Goal: Navigation & Orientation: Find specific page/section

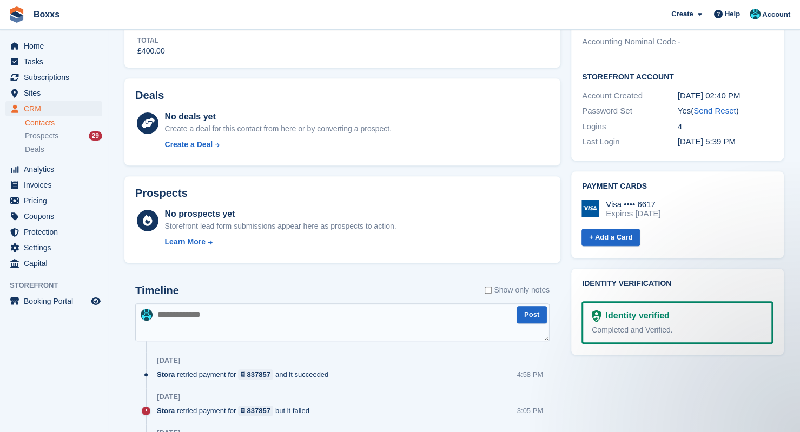
click at [345, 121] on div "No deals yet" at bounding box center [278, 116] width 227 height 13
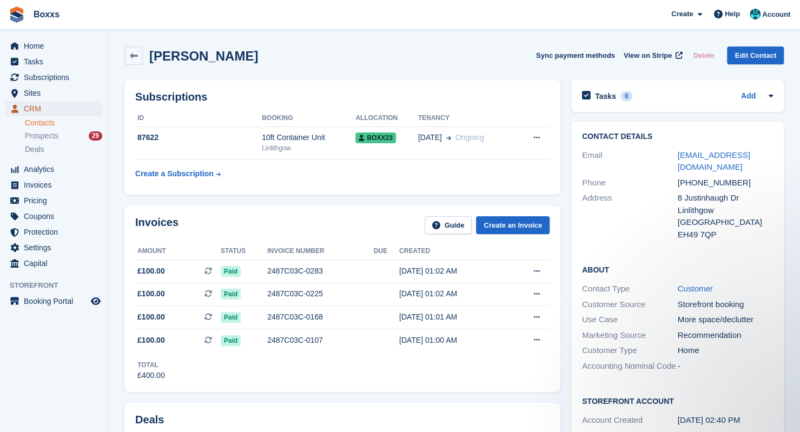
click at [30, 103] on span "CRM" at bounding box center [56, 108] width 65 height 15
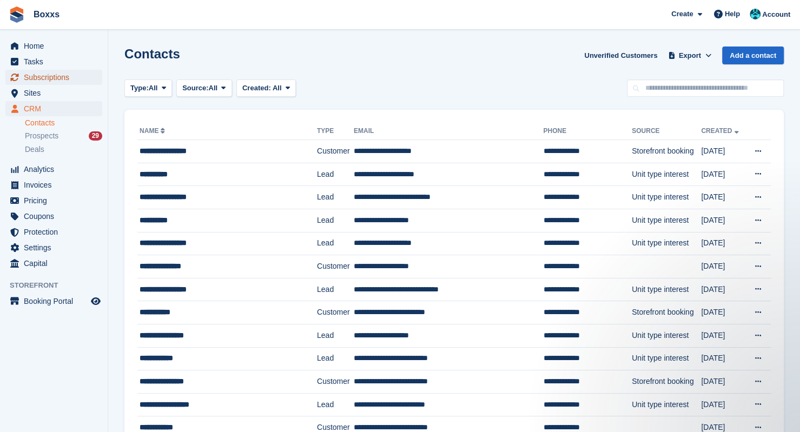
click at [52, 77] on span "Subscriptions" at bounding box center [56, 77] width 65 height 15
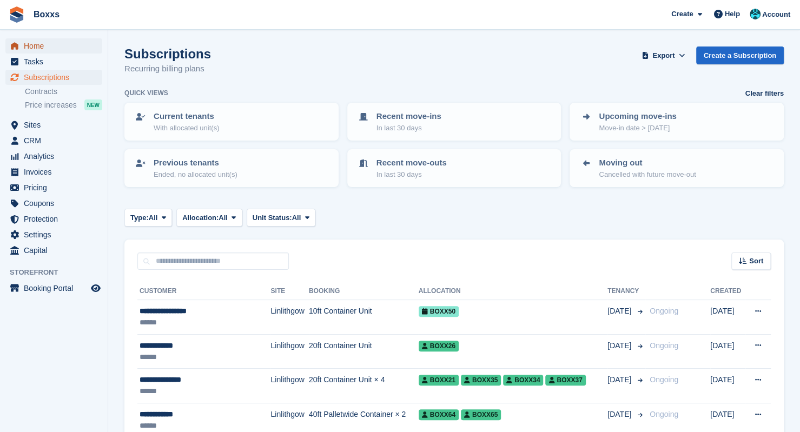
click at [35, 47] on span "Home" at bounding box center [56, 45] width 65 height 15
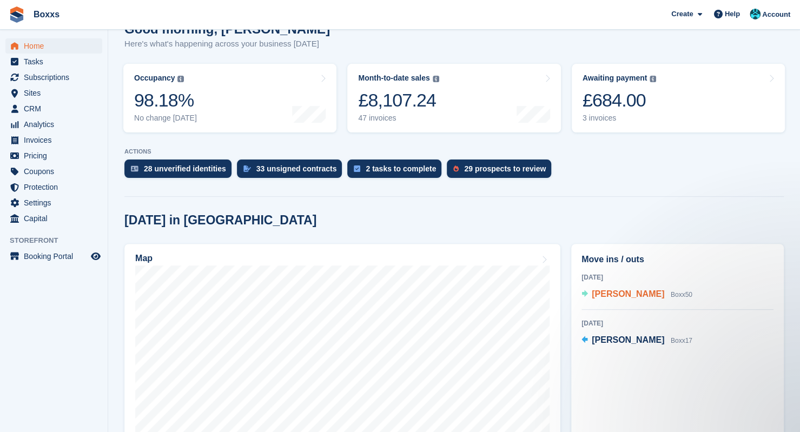
click at [631, 292] on span "Christopher Adams" at bounding box center [628, 294] width 73 height 9
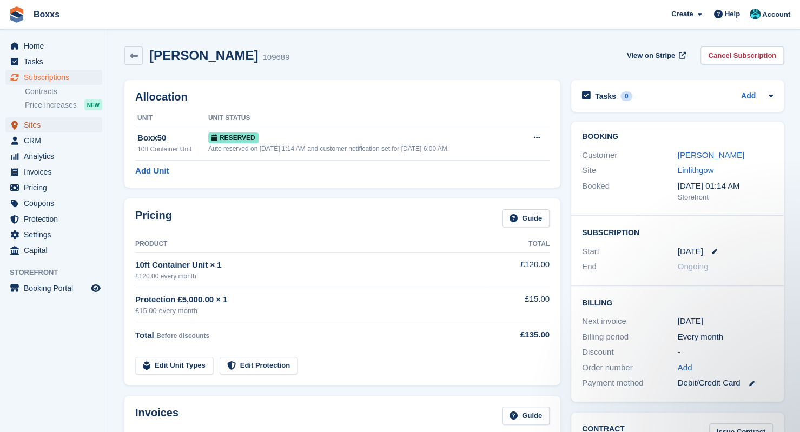
click at [40, 129] on span "Sites" at bounding box center [56, 124] width 65 height 15
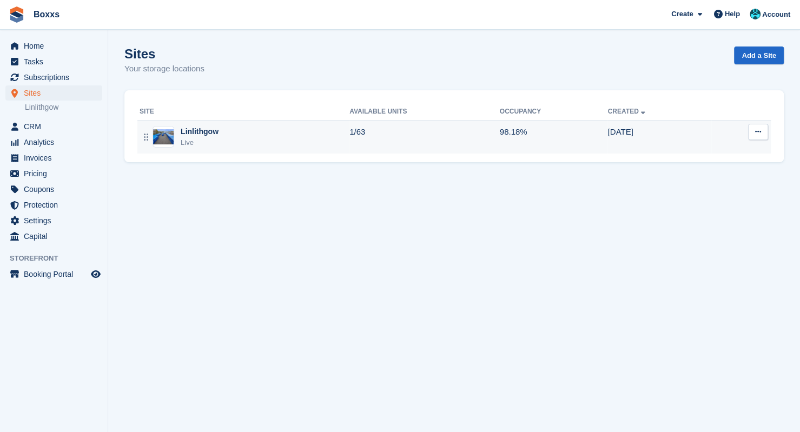
click at [243, 136] on div "Linlithgow Live" at bounding box center [245, 137] width 210 height 22
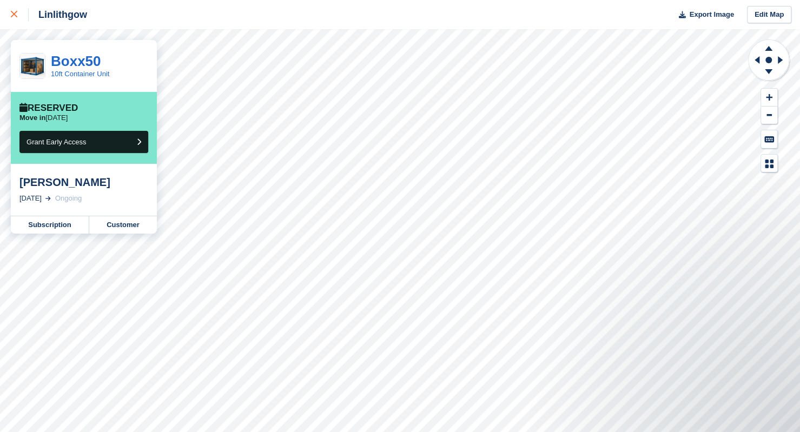
click at [8, 16] on link at bounding box center [14, 14] width 29 height 29
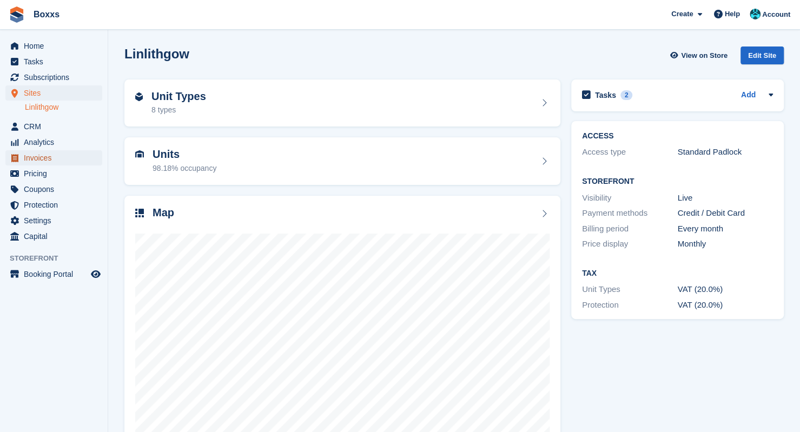
click at [52, 156] on span "Invoices" at bounding box center [56, 157] width 65 height 15
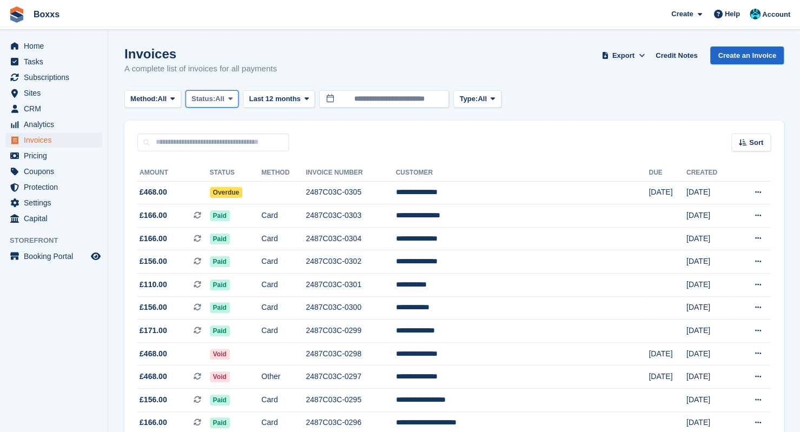
click at [225, 102] on span "All" at bounding box center [219, 99] width 9 height 11
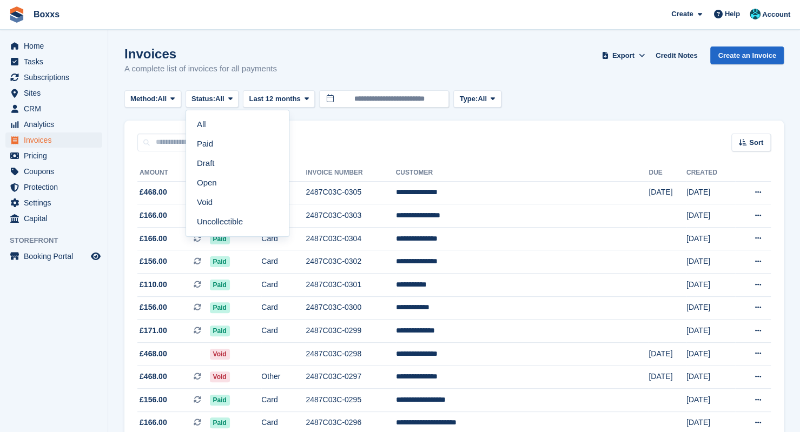
click at [231, 178] on link "Open" at bounding box center [237, 182] width 94 height 19
